Goal: Share content: Share content

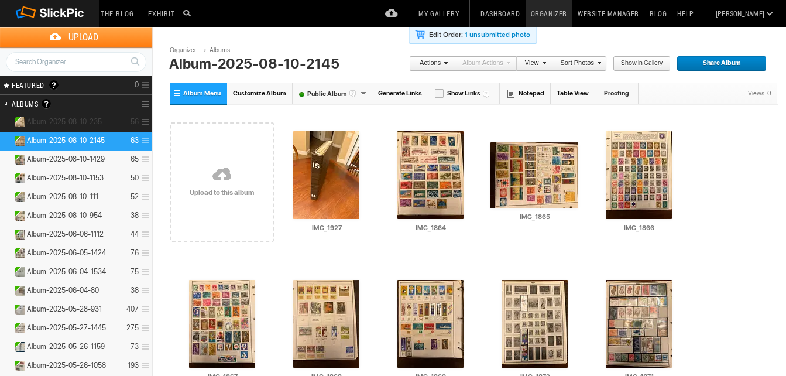
click at [85, 117] on span "Album-2025-08-10-235" at bounding box center [64, 121] width 75 height 9
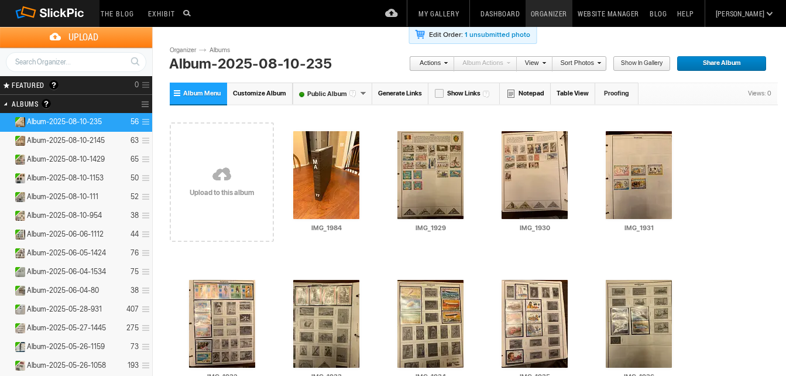
click at [395, 94] on link "Generate Links" at bounding box center [400, 93] width 56 height 22
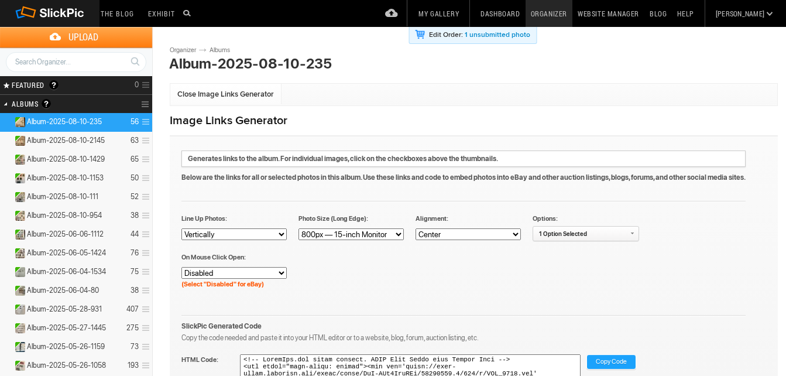
click at [614, 359] on span "Copy Code" at bounding box center [611, 362] width 31 height 15
